Goal: Check status: Check status

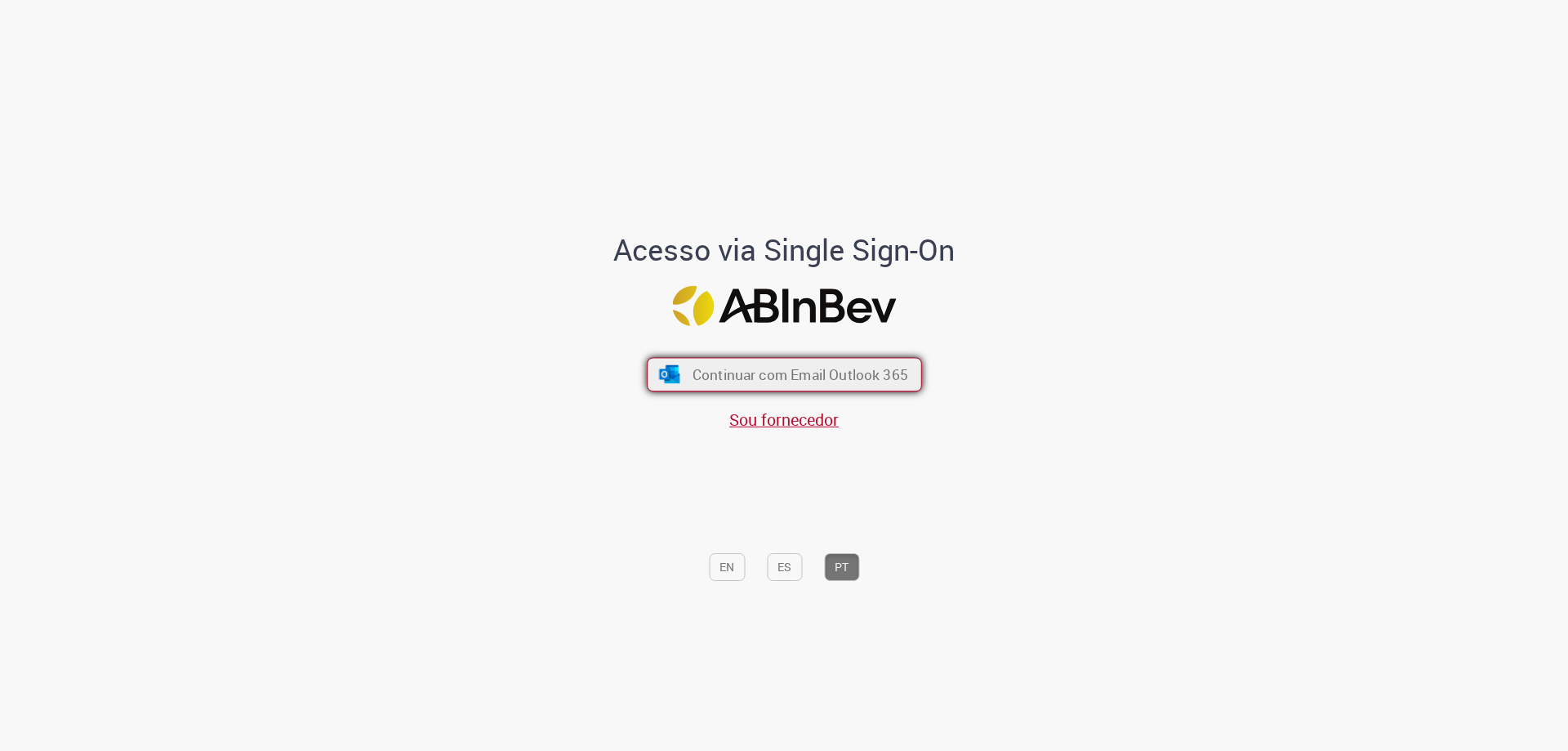
click at [675, 359] on button "Continuar com Email Outlook 365" at bounding box center [784, 375] width 275 height 35
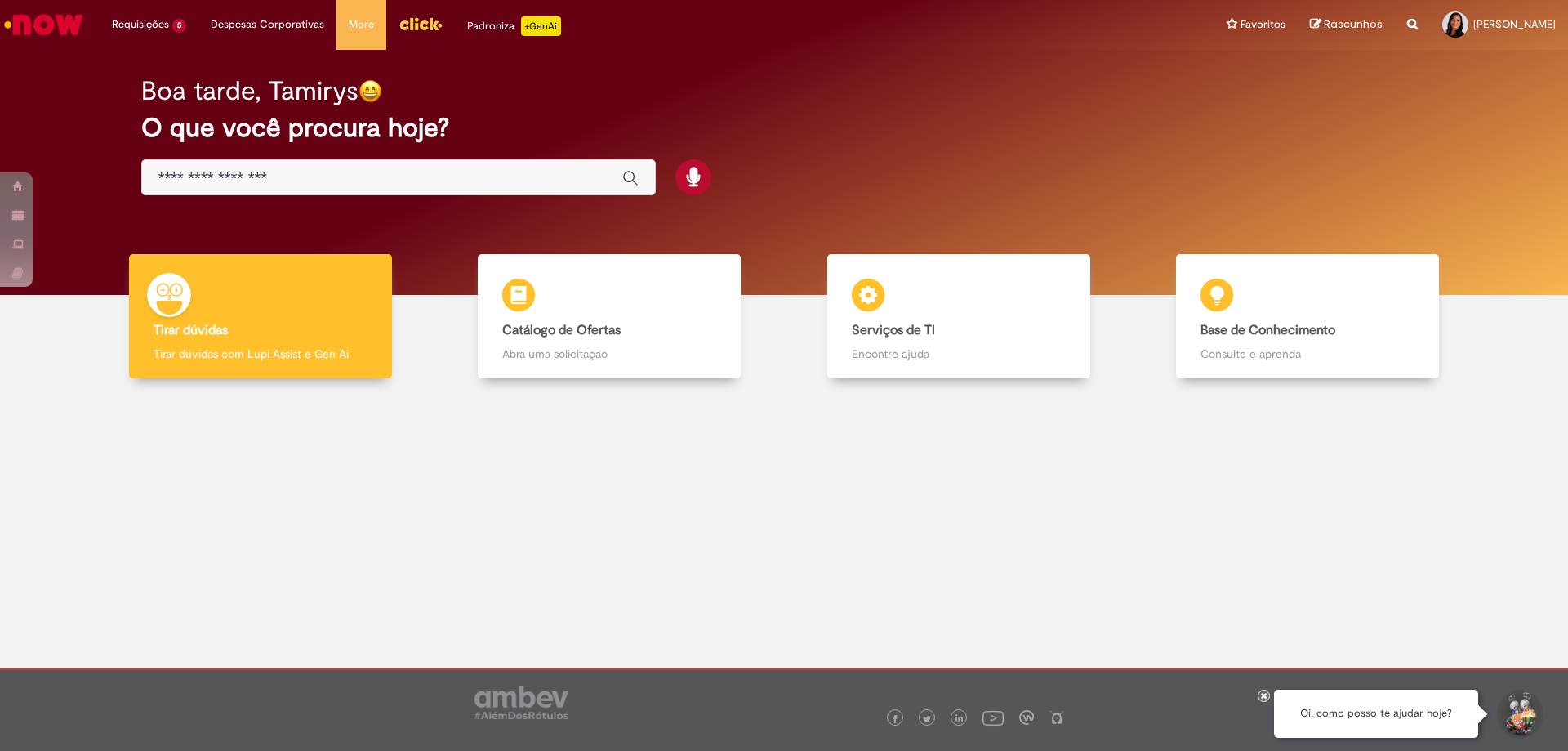
click at [422, 27] on img "Menu Cabeçalho" at bounding box center [420, 23] width 44 height 24
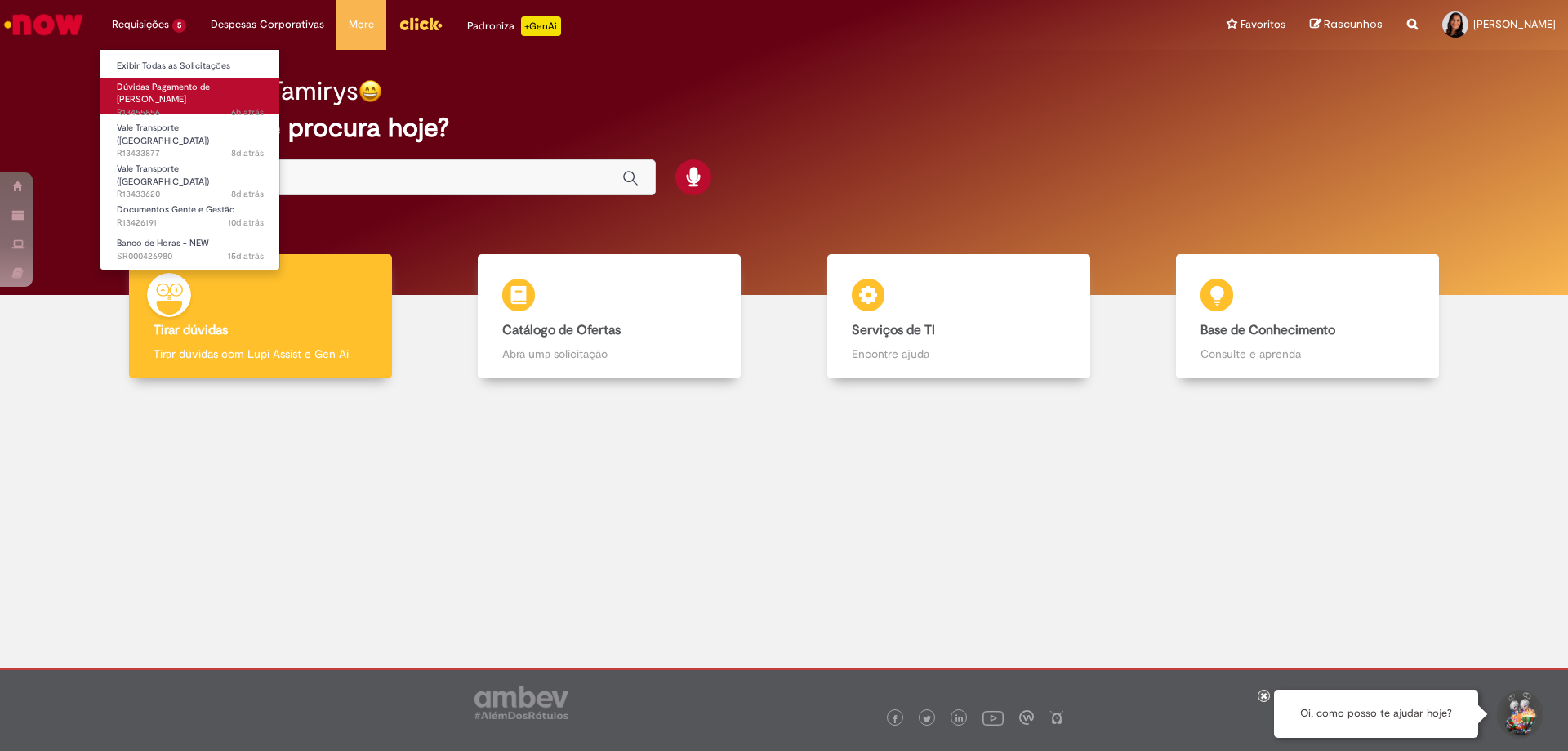
click at [143, 106] on span "6h atrás 6 horas atrás R13455856" at bounding box center [190, 113] width 147 height 13
click at [143, 92] on span "Dúvidas Pagamento de [PERSON_NAME]" at bounding box center [163, 93] width 93 height 25
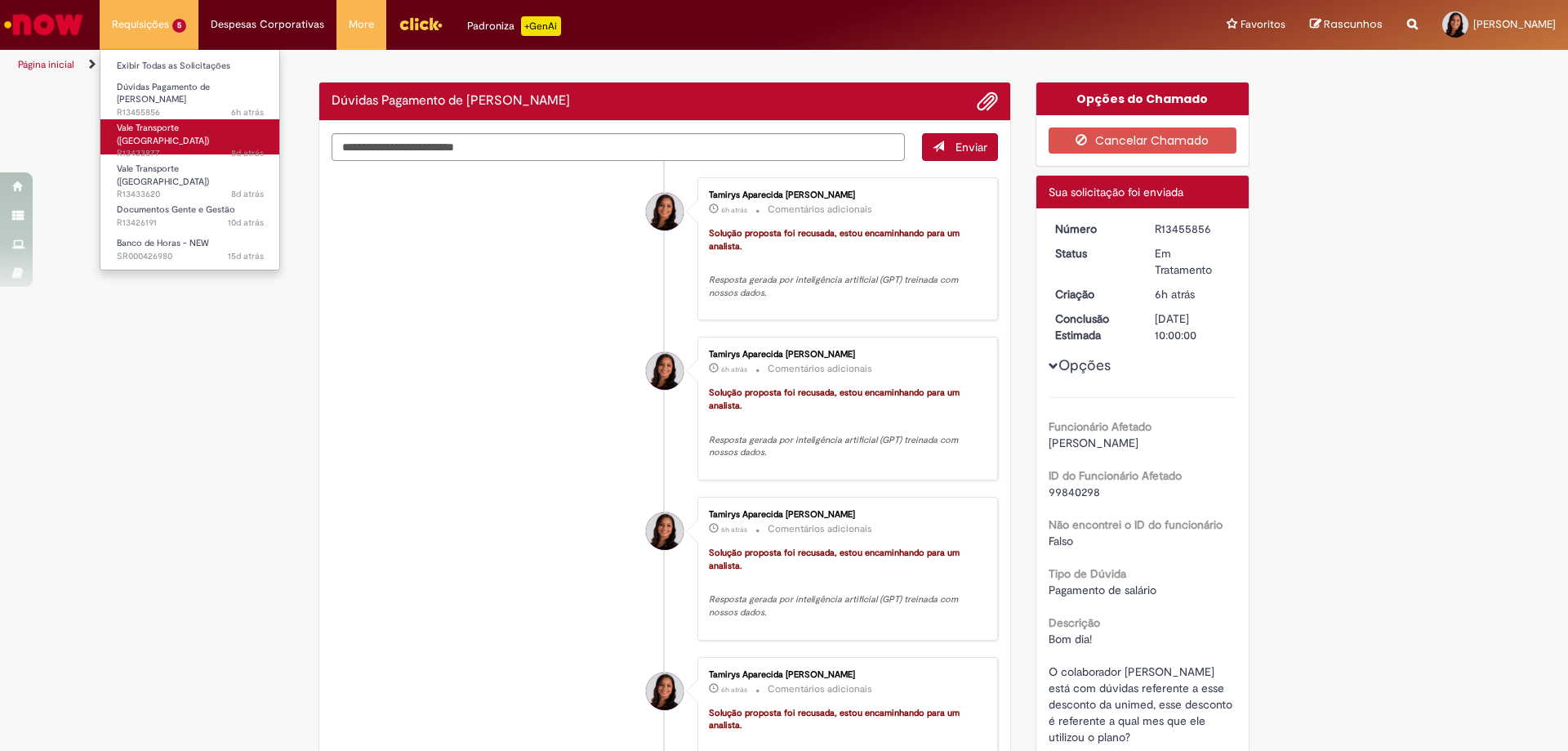
click at [176, 126] on span "Vale Transporte ([GEOGRAPHIC_DATA])" at bounding box center [162, 134] width 92 height 25
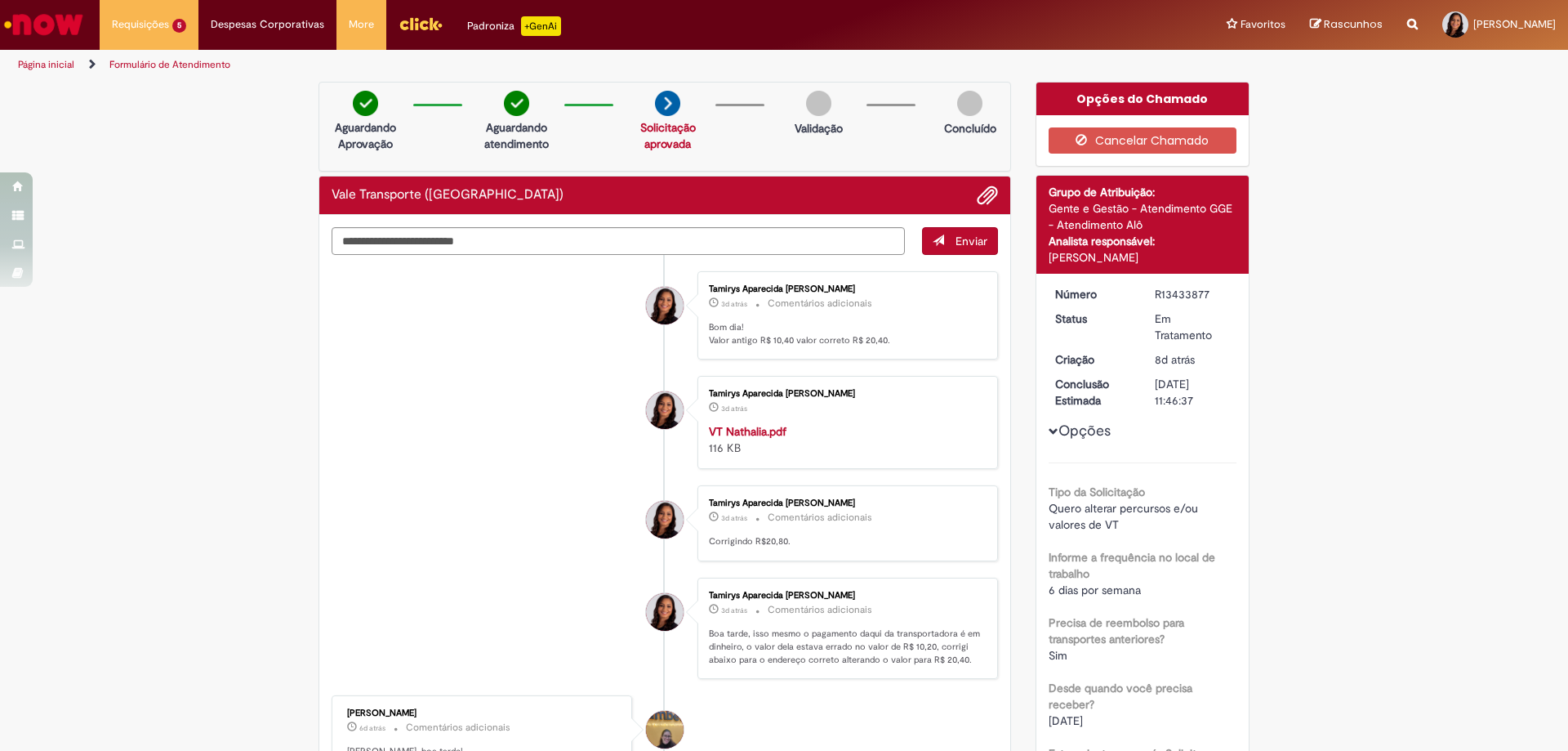
click at [58, 19] on img "Ir para a Homepage" at bounding box center [44, 24] width 84 height 33
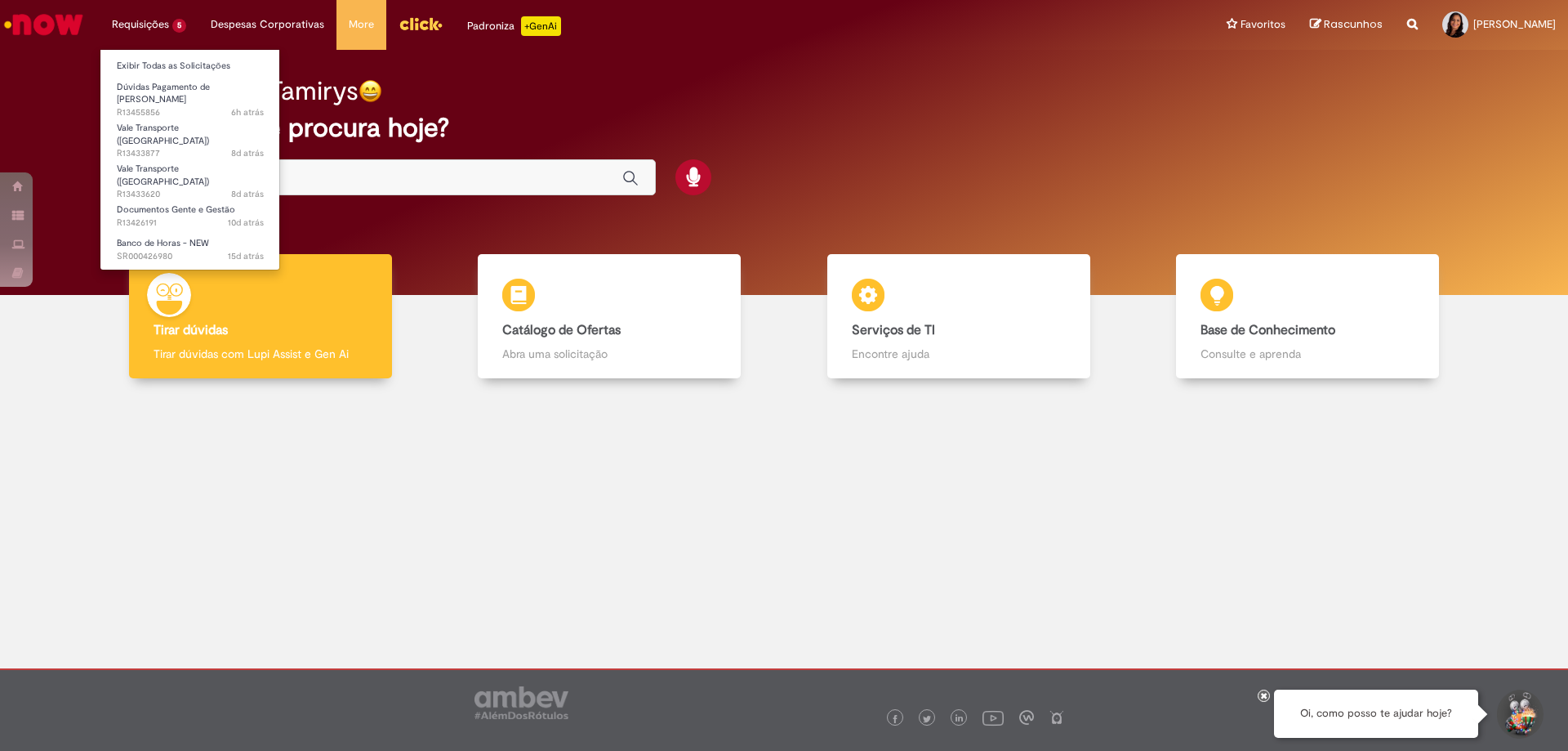
click at [143, 30] on li "Requisições 5 Exibir Todas as Solicitações Dúvidas Pagamento de [PERSON_NAME] 6…" at bounding box center [149, 24] width 99 height 49
click at [152, 81] on span "Dúvidas Pagamento de [PERSON_NAME]" at bounding box center [163, 93] width 93 height 25
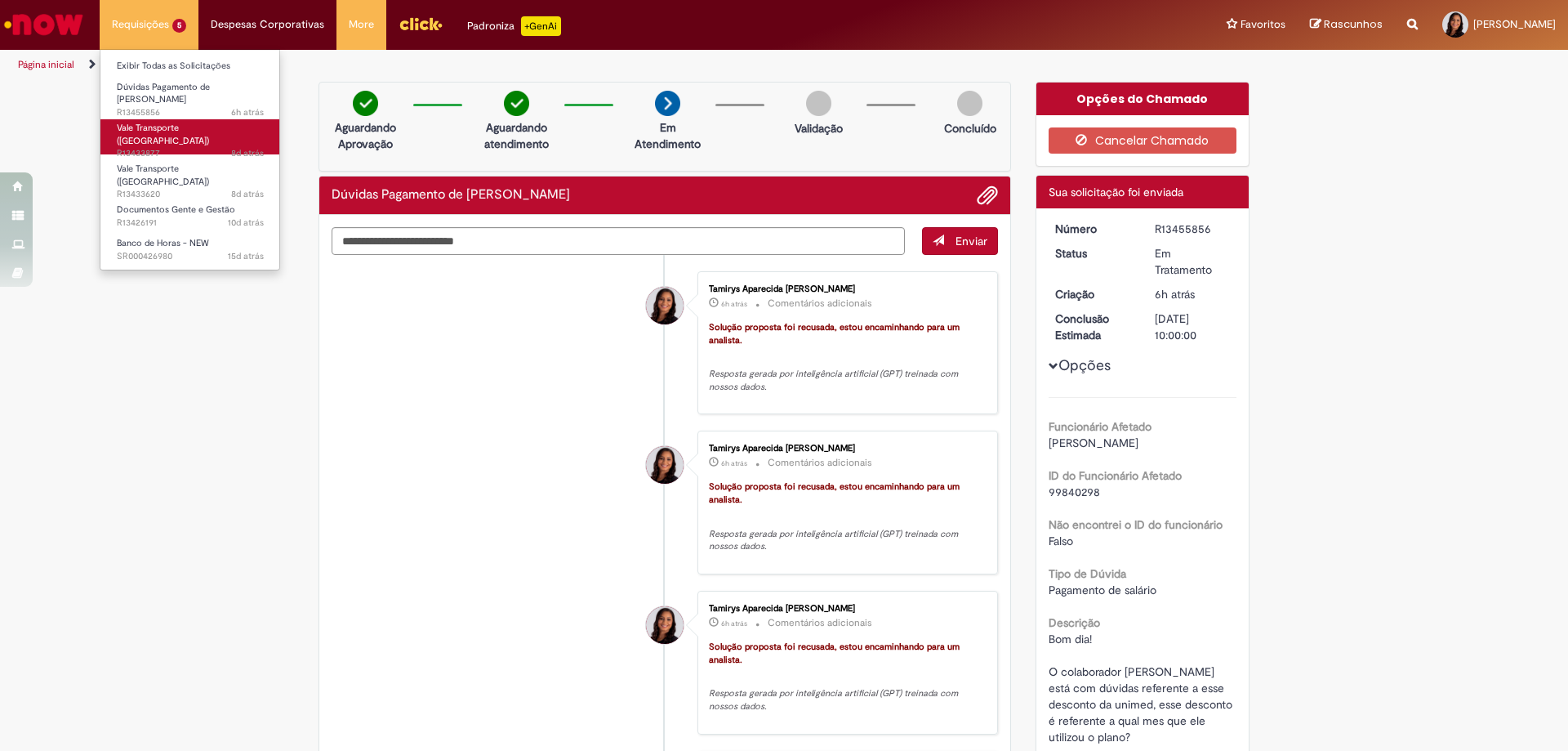
click at [135, 121] on span "Vale Transporte ([GEOGRAPHIC_DATA])" at bounding box center [162, 134] width 92 height 25
drag, startPoint x: 135, startPoint y: 117, endPoint x: 106, endPoint y: 122, distance: 29.4
click at [106, 122] on link "Vale Transporte (VT) 8d atrás 8 dias atrás R13433877" at bounding box center [191, 137] width 179 height 35
click at [110, 122] on link "Vale Transporte (VT) 8d atrás 8 dias atrás R13433877" at bounding box center [191, 137] width 179 height 35
click at [161, 121] on span "Vale Transporte ([GEOGRAPHIC_DATA])" at bounding box center [162, 134] width 92 height 25
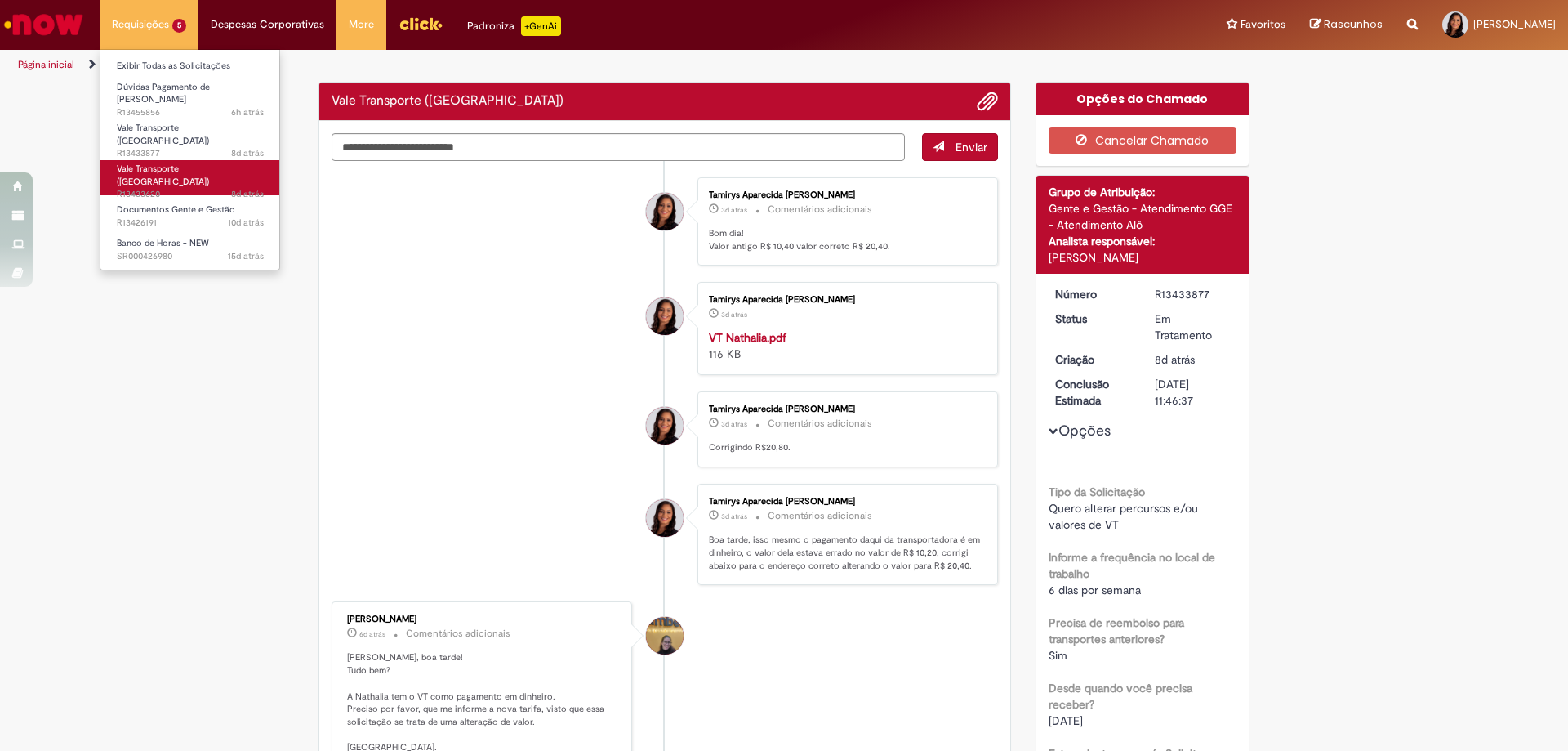
click at [192, 188] on span "8d atrás 8 dias atrás R13433620" at bounding box center [190, 194] width 147 height 13
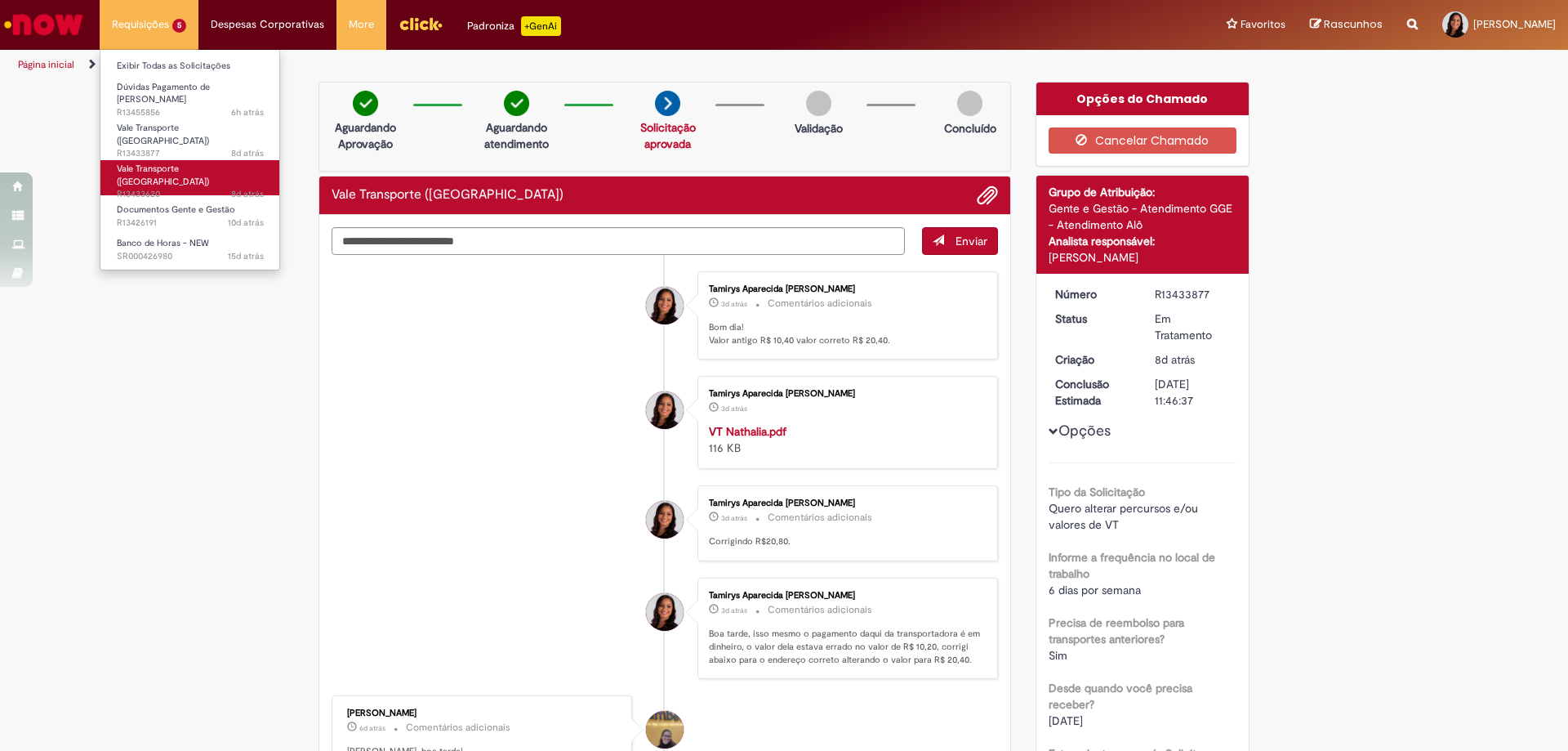
click at [192, 188] on span "8d atrás 8 dias atrás R13433620" at bounding box center [190, 194] width 147 height 13
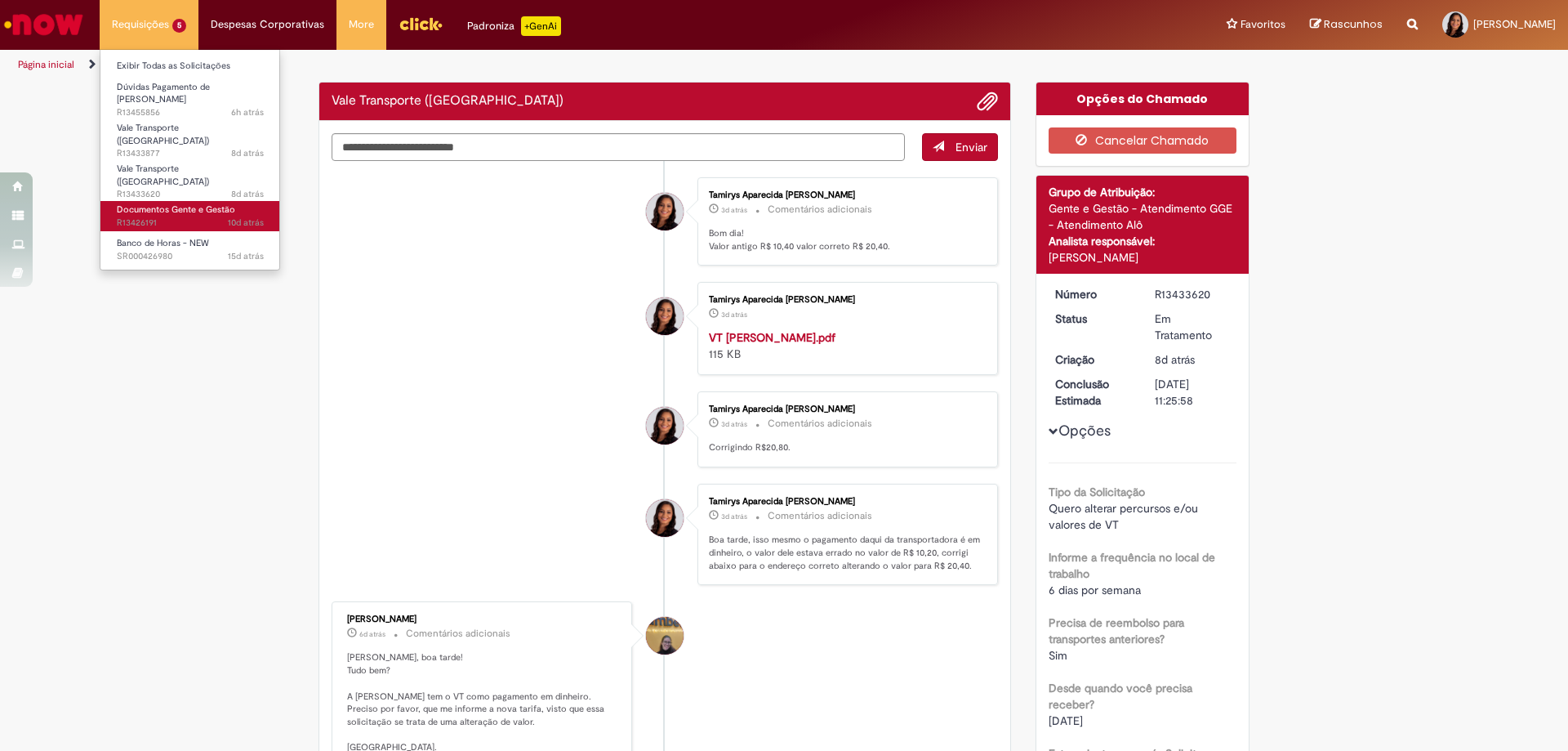
click at [186, 204] on span "Documentos Gente e Gestão" at bounding box center [176, 209] width 119 height 12
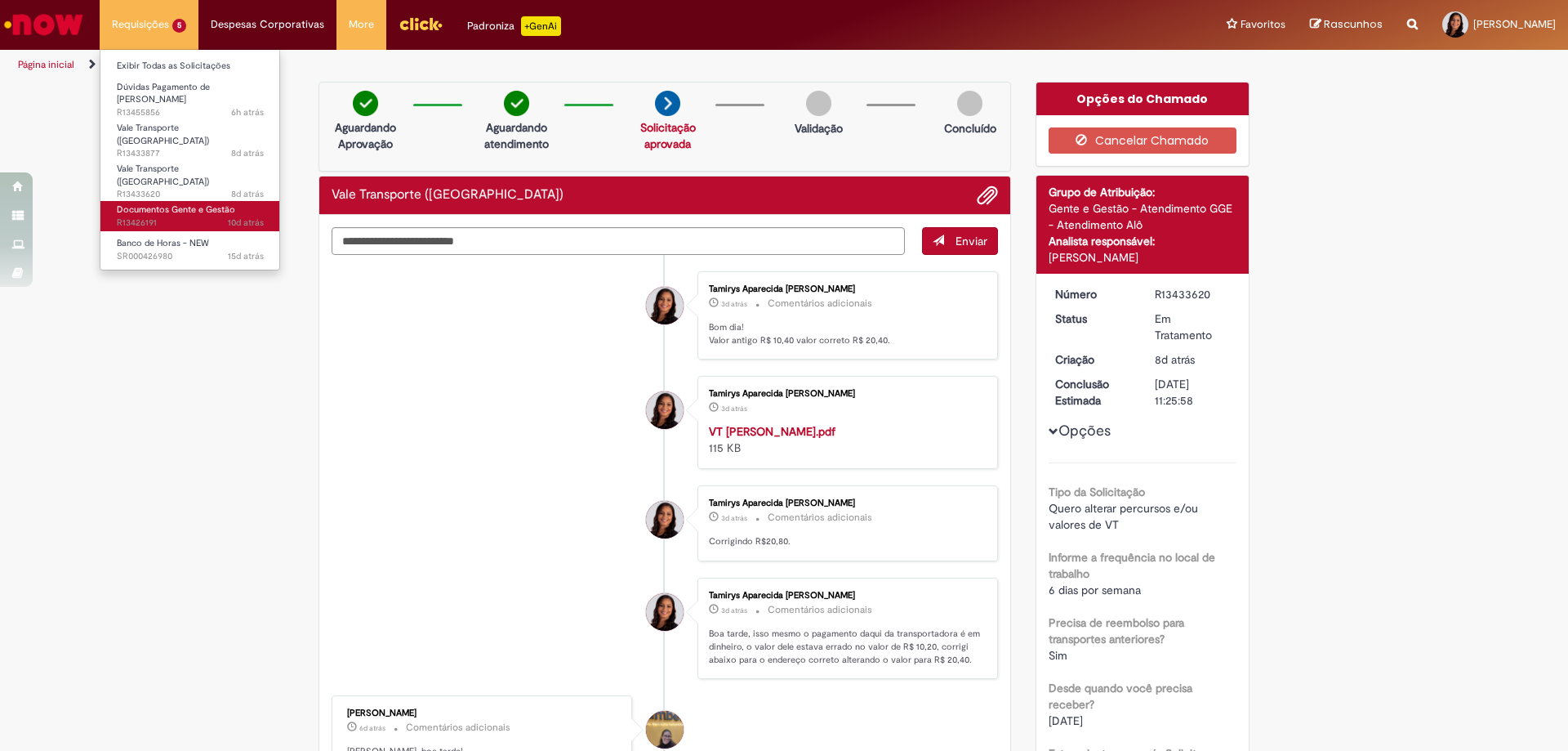
click at [184, 204] on span "Documentos Gente e Gestão" at bounding box center [176, 209] width 119 height 12
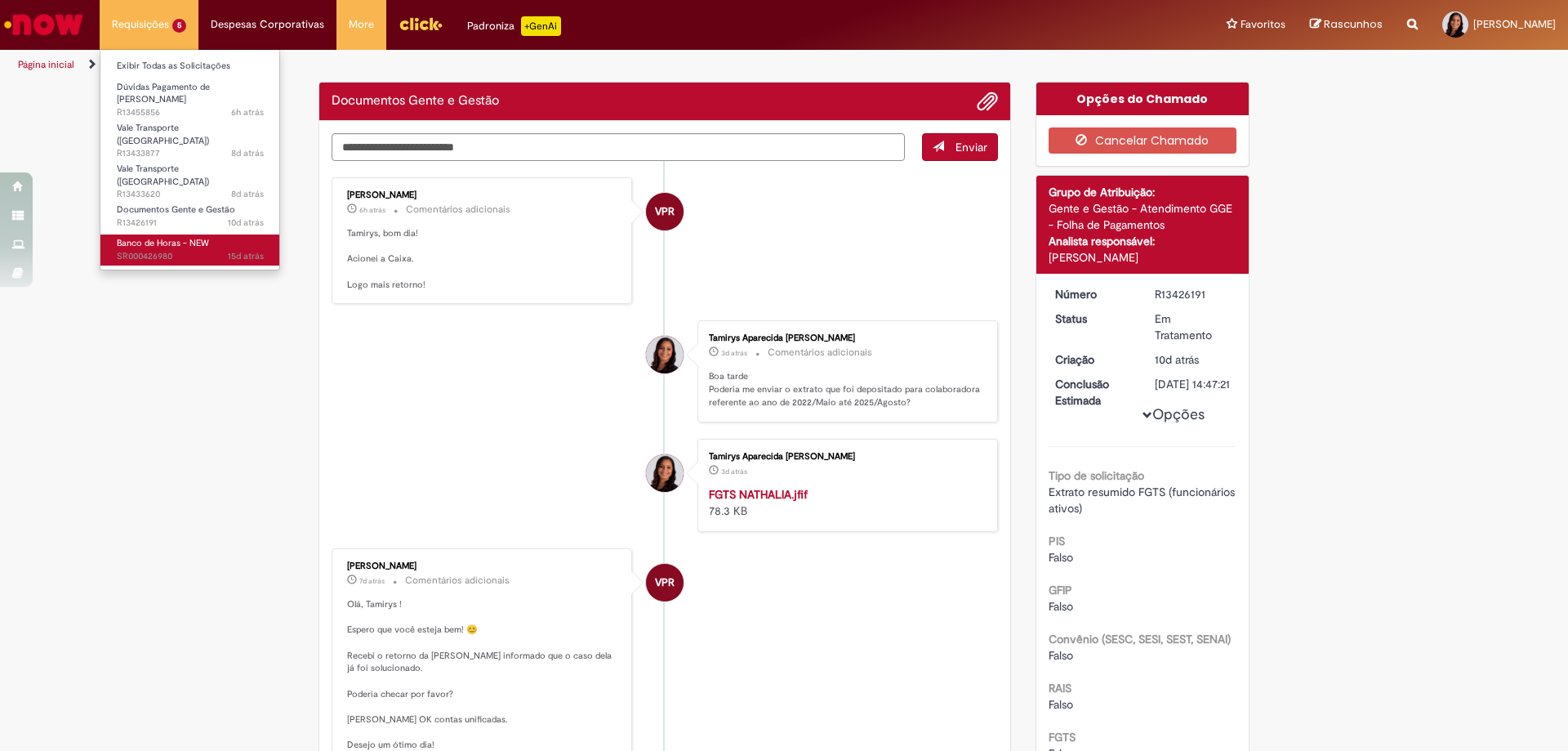
click at [159, 250] on span "15d atrás 15 dias atrás SR000426980" at bounding box center [190, 257] width 147 height 13
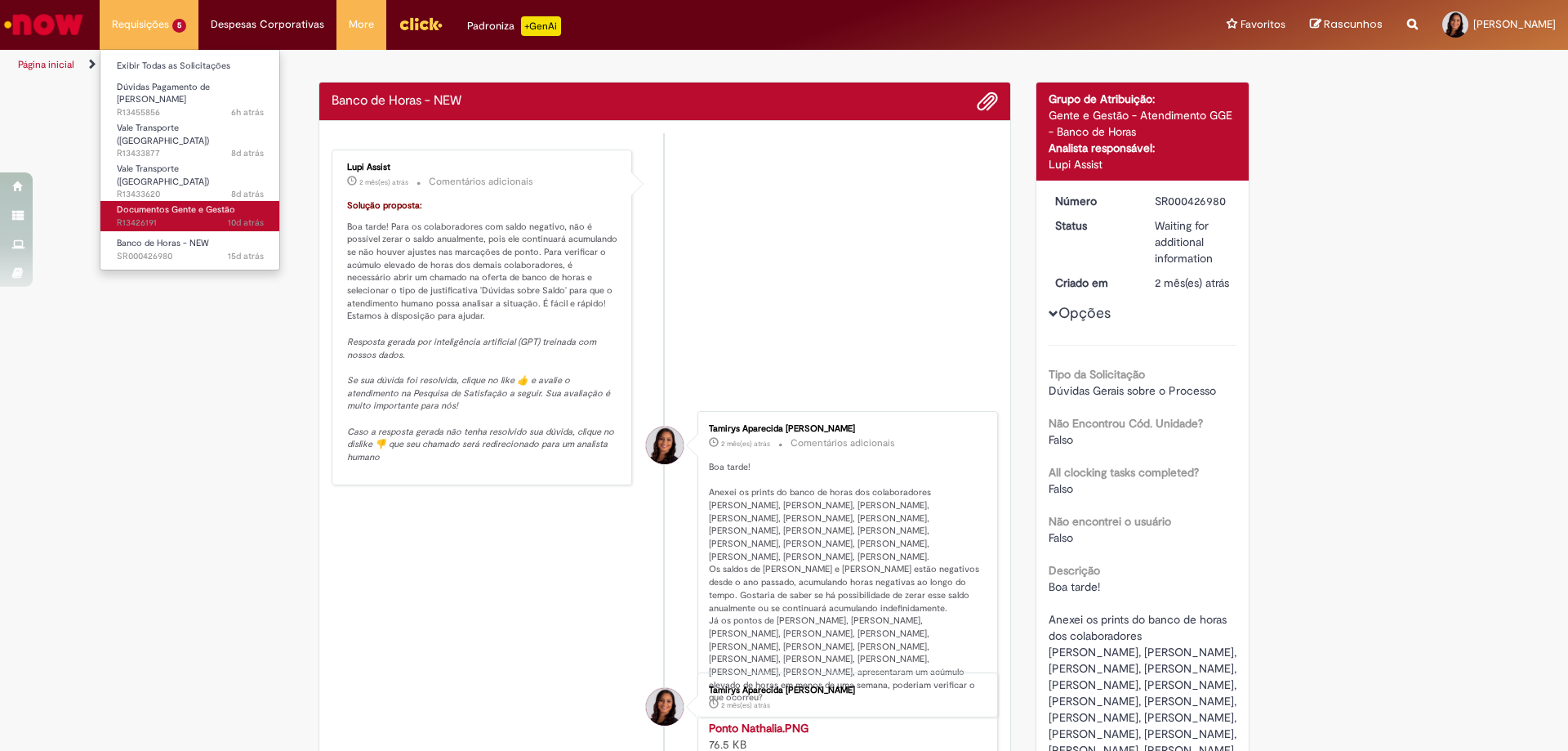
click at [182, 217] on span "10d atrás 10 dias atrás R13426191" at bounding box center [190, 223] width 147 height 13
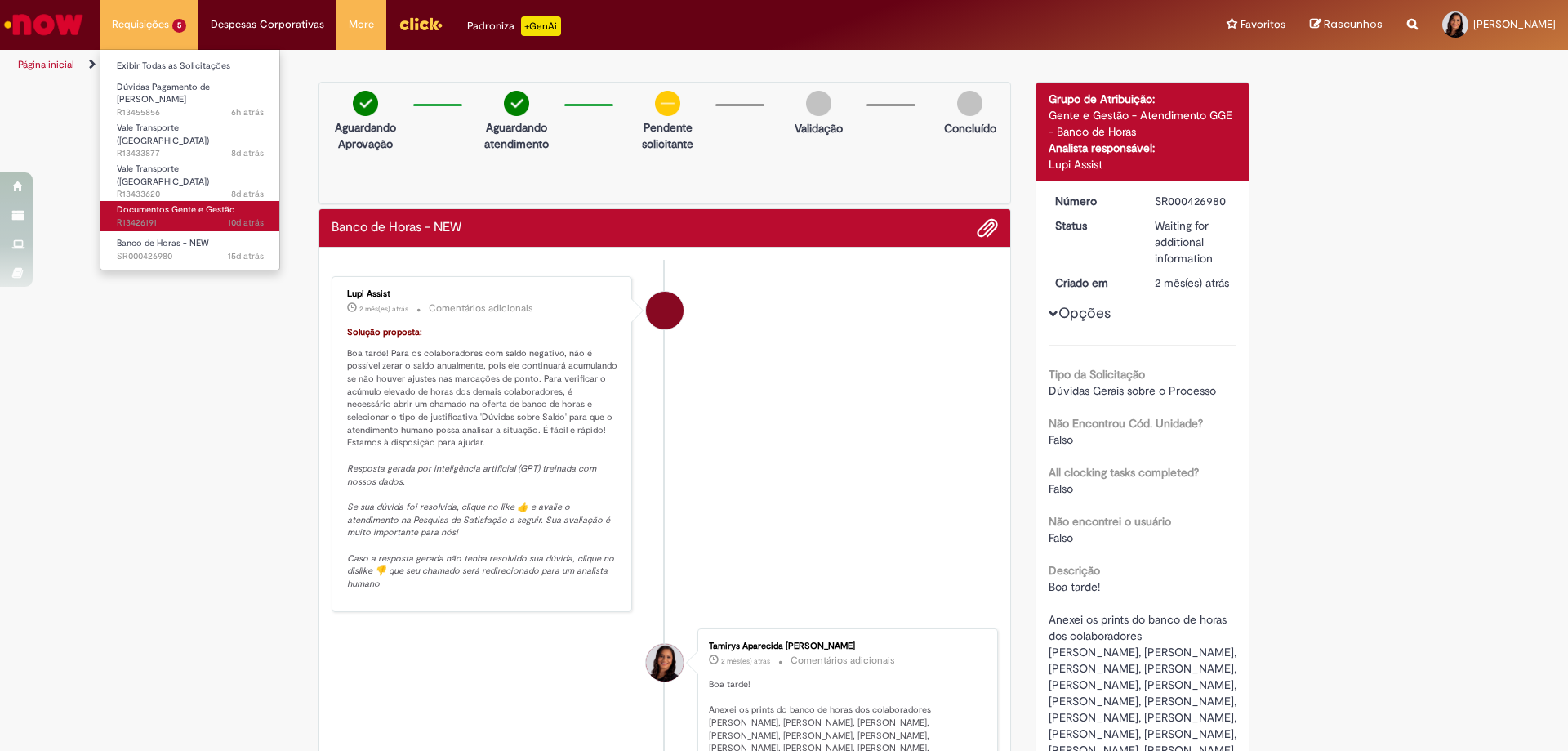
click at [162, 204] on span "Documentos Gente e Gestão" at bounding box center [176, 209] width 119 height 12
click at [161, 21] on li "Requisições 5 Exibir Todas as Solicitações Dúvidas Pagamento de [PERSON_NAME] 6…" at bounding box center [149, 24] width 99 height 49
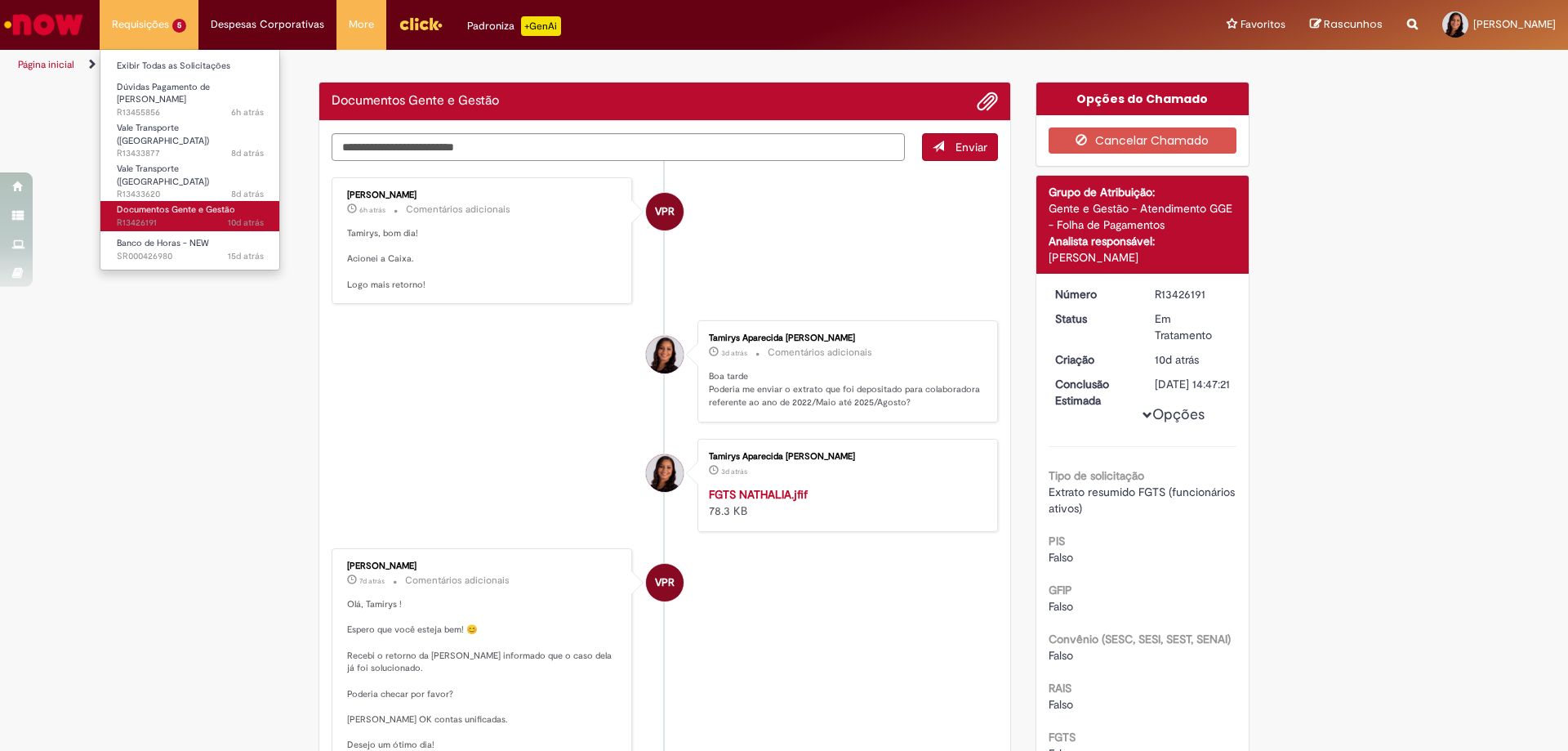
click at [140, 217] on span "10d atrás 10 dias atrás R13426191" at bounding box center [190, 223] width 147 height 13
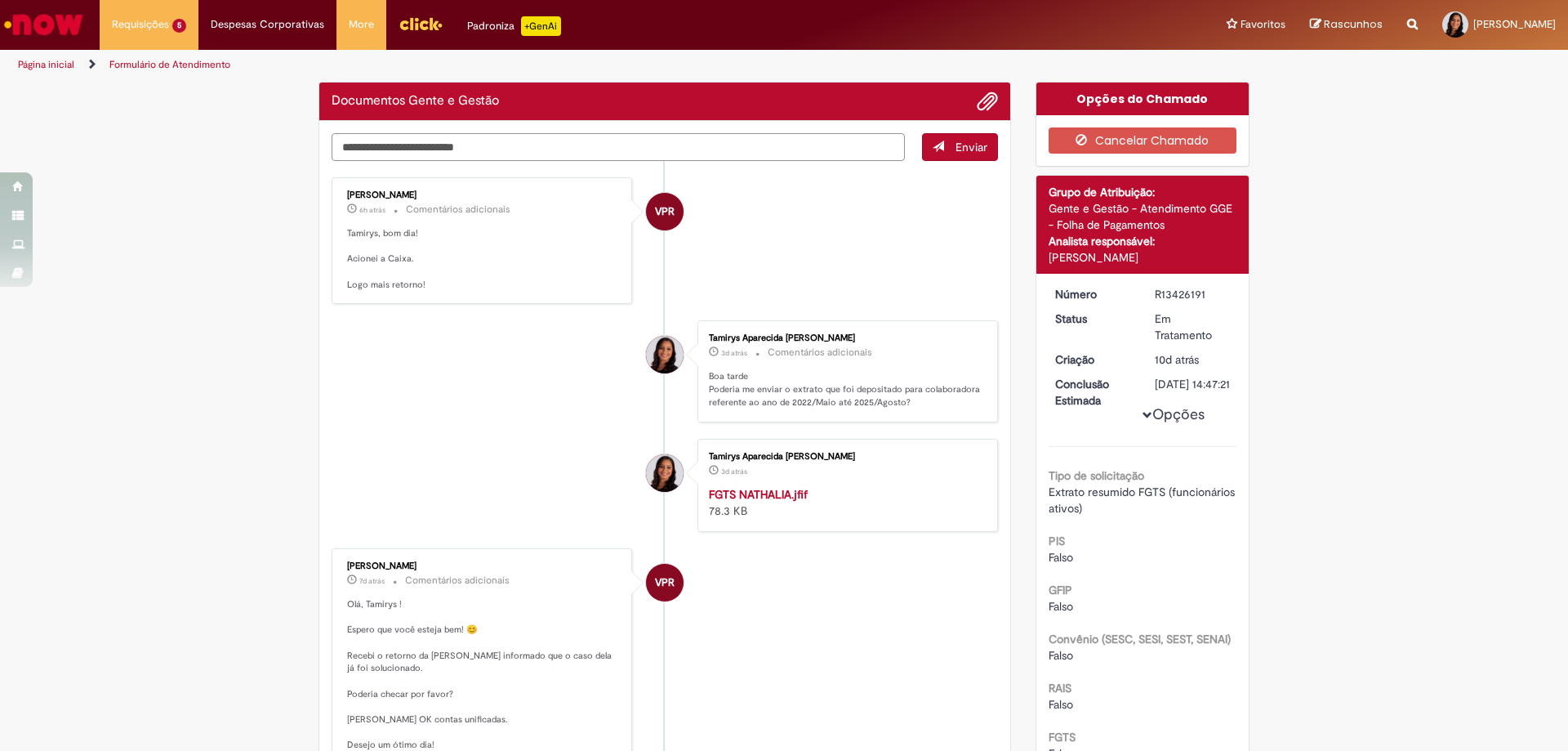
click at [463, 145] on textarea "Digite sua mensagem aqui..." at bounding box center [618, 148] width 573 height 28
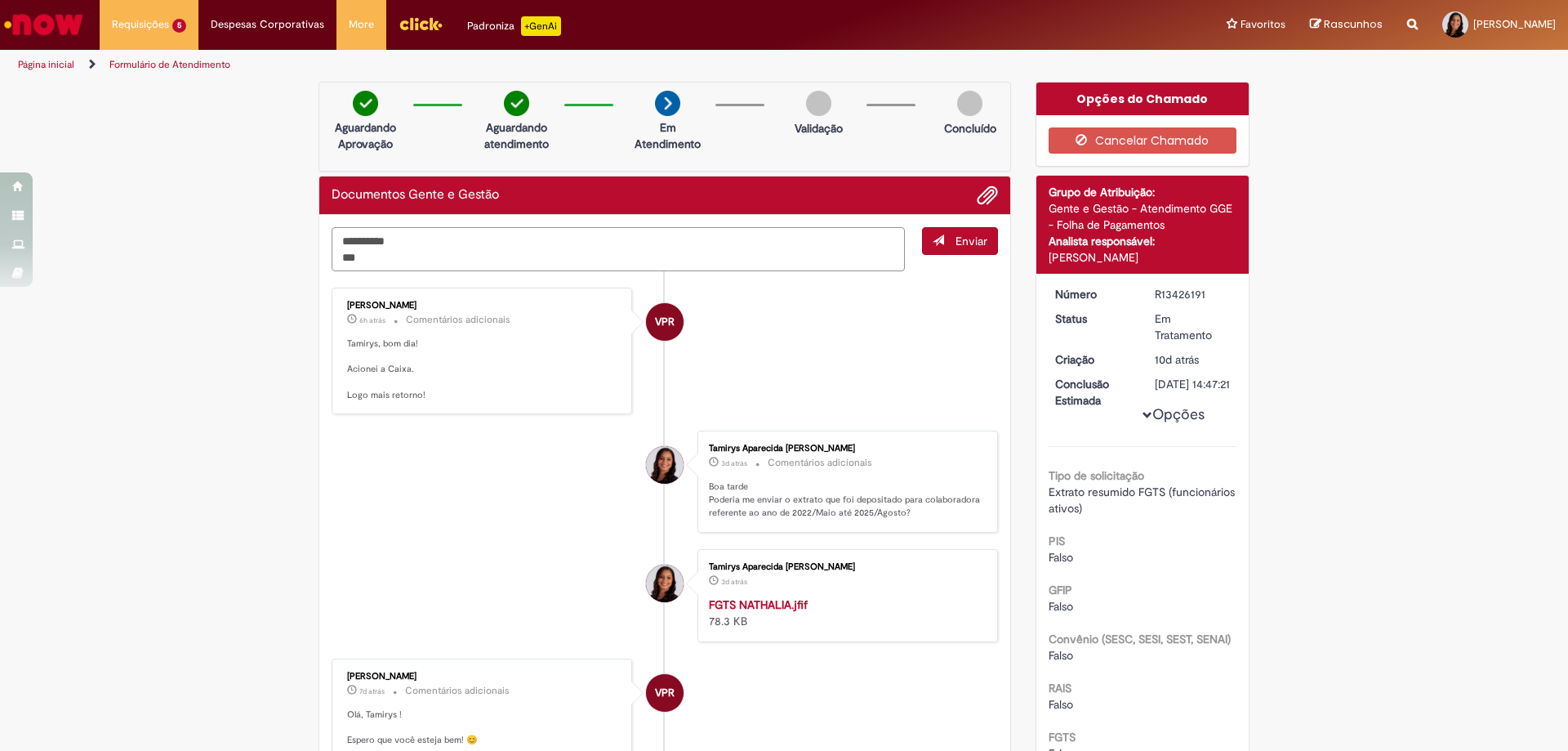
type textarea "**********"
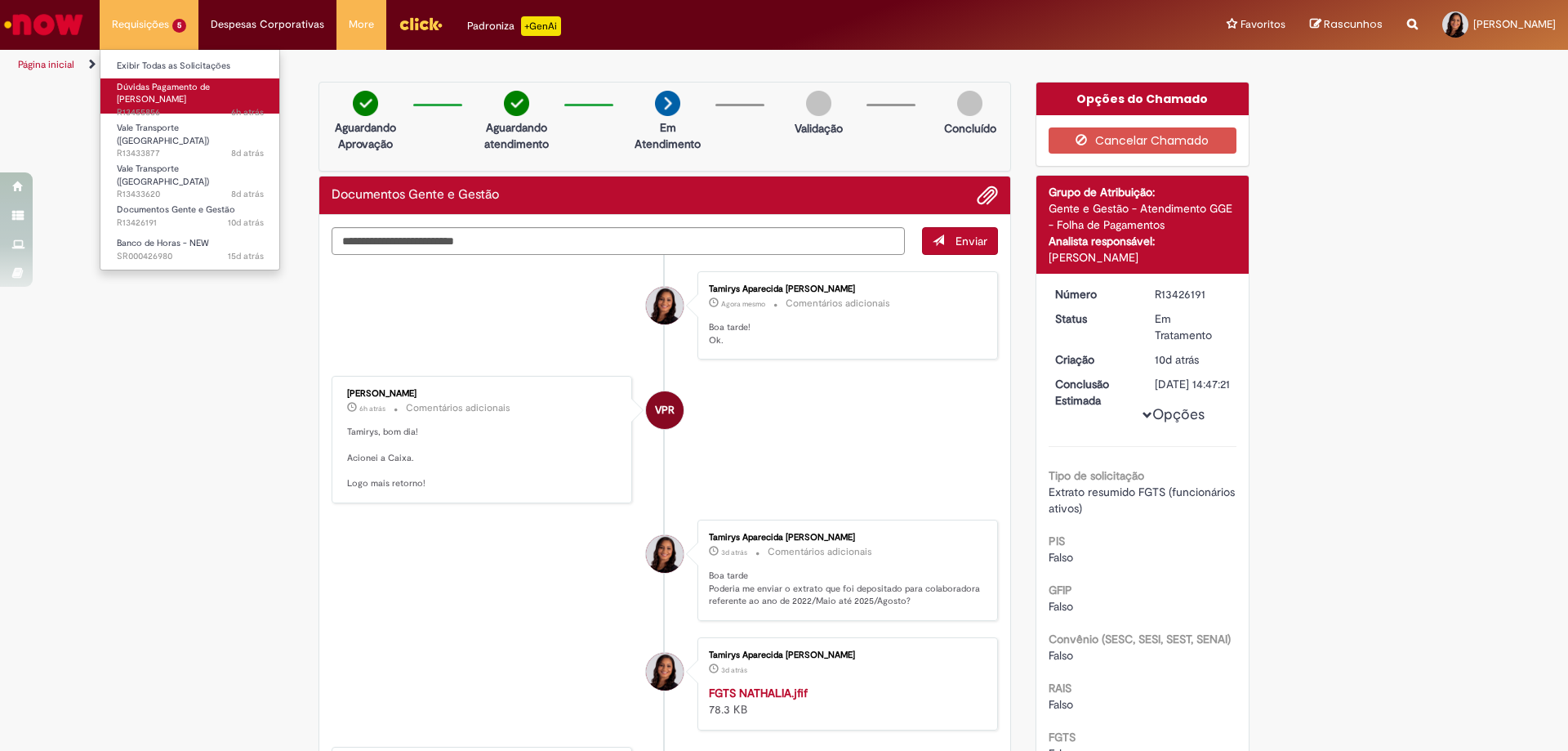
click at [149, 106] on span "6h atrás 6 horas atrás R13455856" at bounding box center [190, 113] width 147 height 13
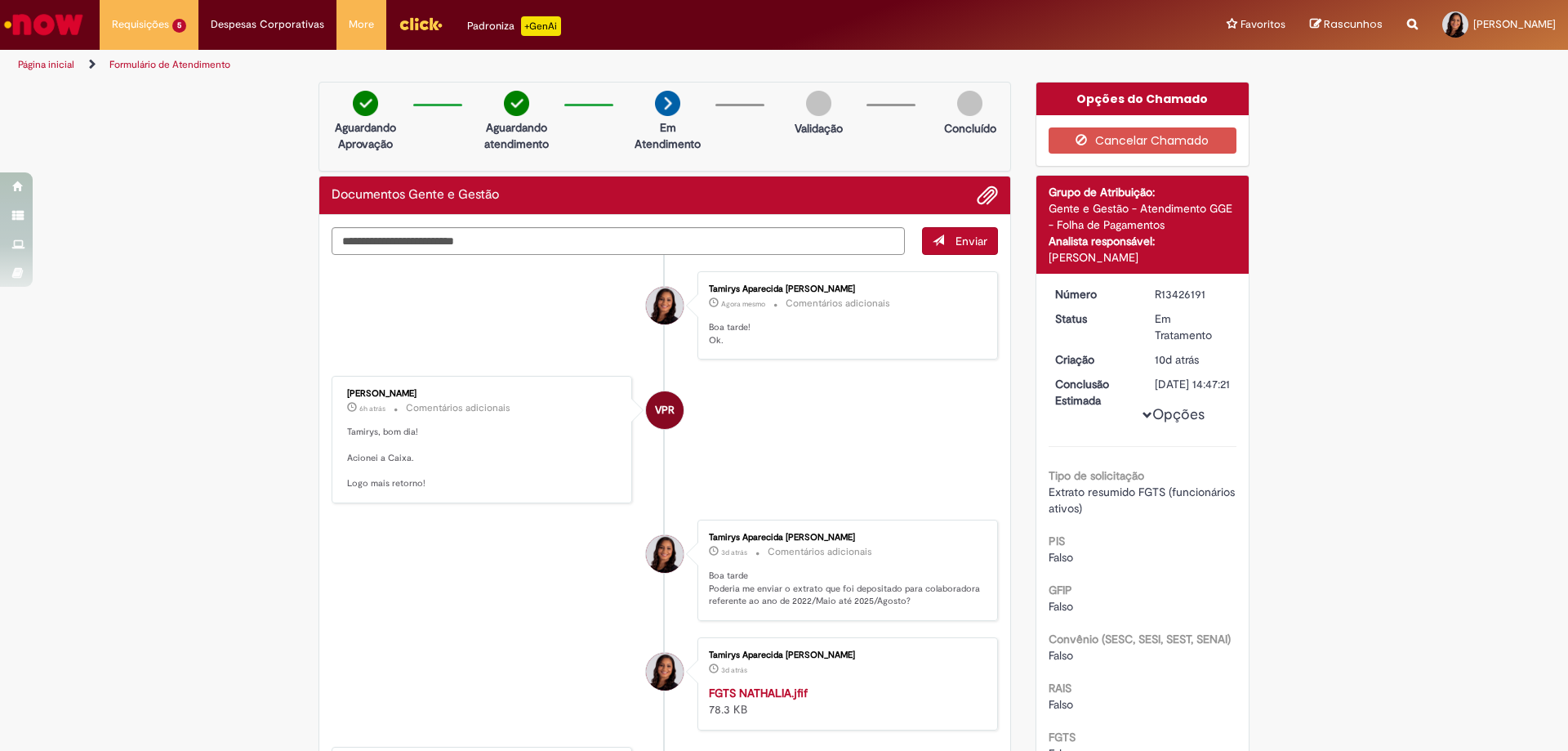
click at [37, 21] on img "Ir para a Homepage" at bounding box center [44, 24] width 84 height 33
